Goal: Find specific page/section: Find specific page/section

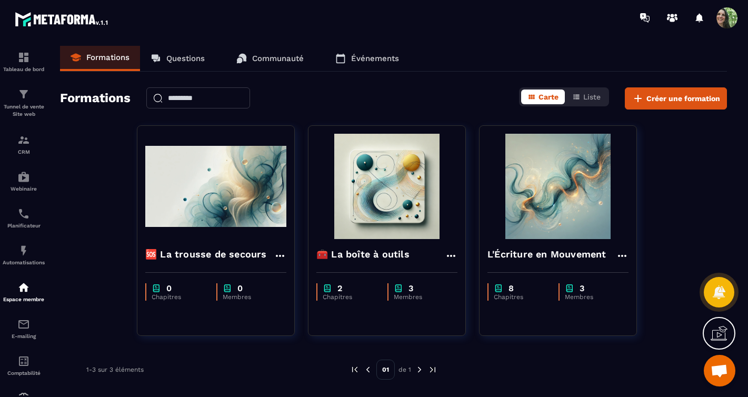
scroll to position [626, 0]
click at [24, 142] on img at bounding box center [23, 140] width 13 height 13
click at [25, 141] on img at bounding box center [23, 140] width 13 height 13
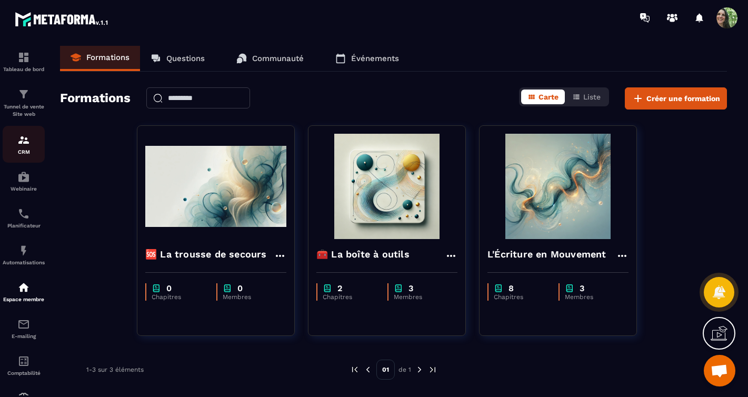
click at [25, 141] on img at bounding box center [23, 140] width 13 height 13
click at [87, 156] on div "🆘 La trousse de secours 0 Chapitres 0 Membres 🧰 La boîte à outils 2 Chapitres 3…" at bounding box center [393, 237] width 667 height 224
click at [24, 137] on img at bounding box center [23, 140] width 13 height 13
